Goal: Task Accomplishment & Management: Manage account settings

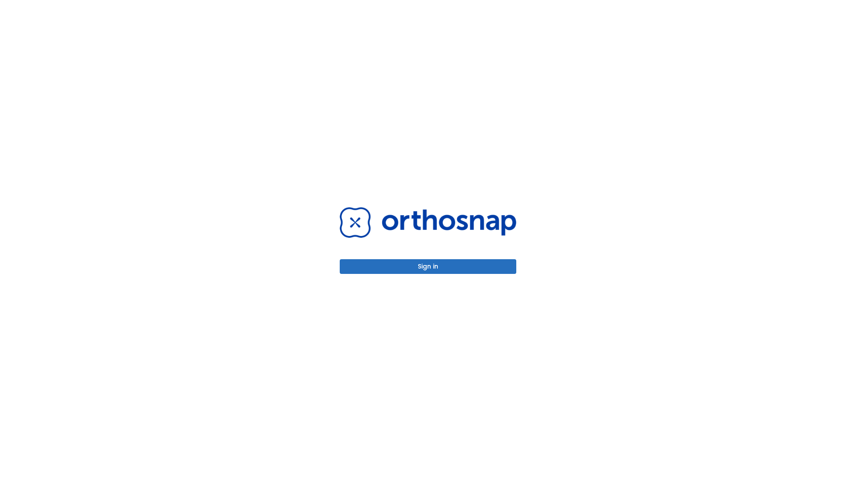
click at [428, 267] on button "Sign in" at bounding box center [428, 266] width 177 height 15
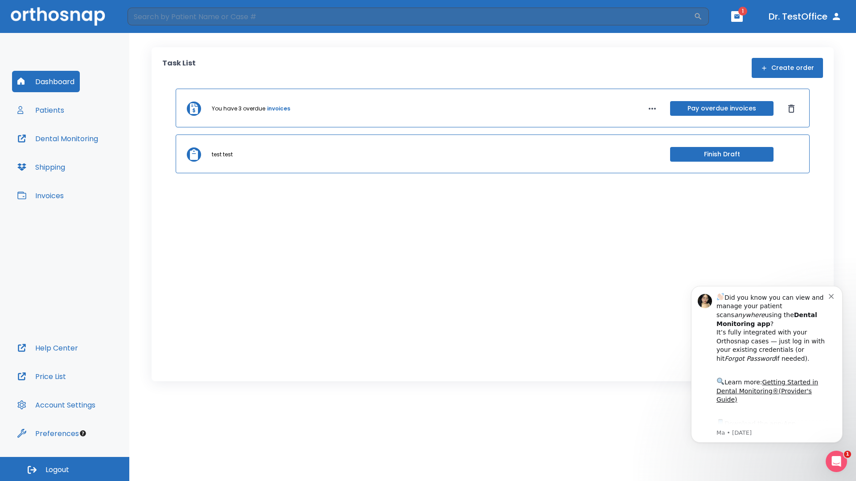
click at [65, 469] on span "Logout" at bounding box center [57, 470] width 24 height 10
